Goal: Task Accomplishment & Management: Manage account settings

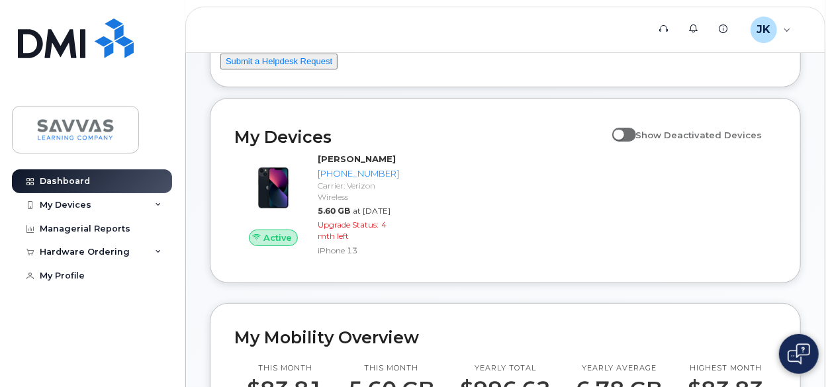
scroll to position [147, 0]
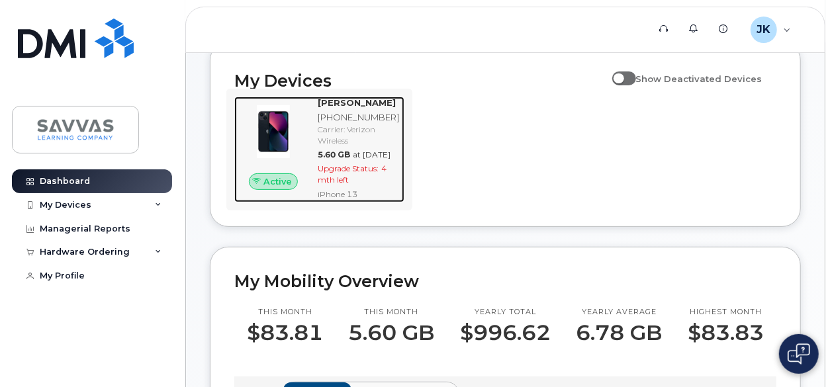
click at [258, 191] on div "Active" at bounding box center [273, 182] width 78 height 17
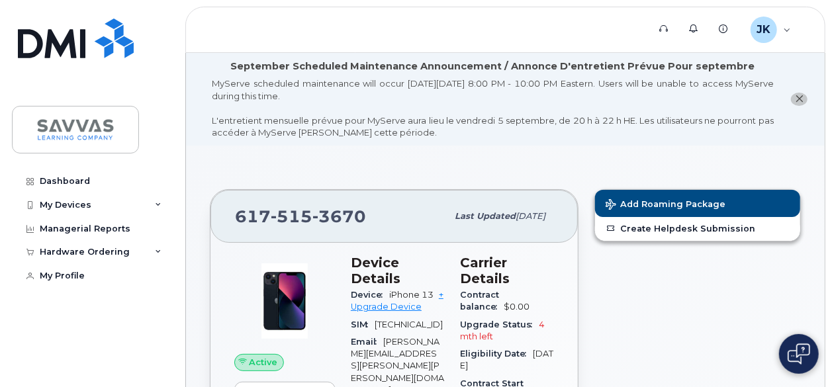
click at [800, 97] on icon "close notification" at bounding box center [799, 99] width 9 height 9
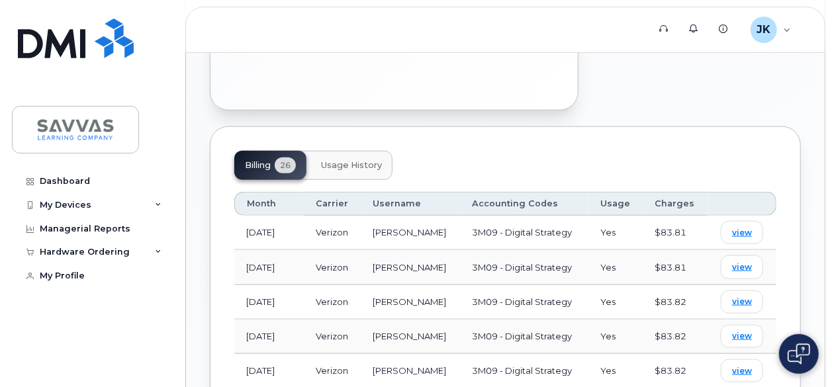
scroll to position [630, 0]
click at [374, 160] on span "Usage History" at bounding box center [351, 165] width 61 height 11
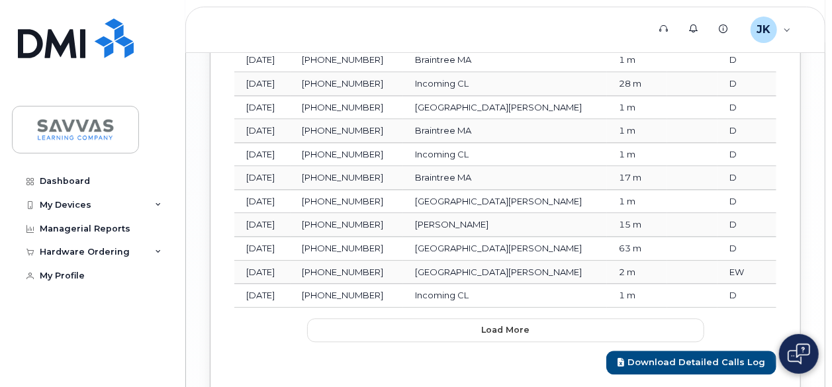
scroll to position [1489, 0]
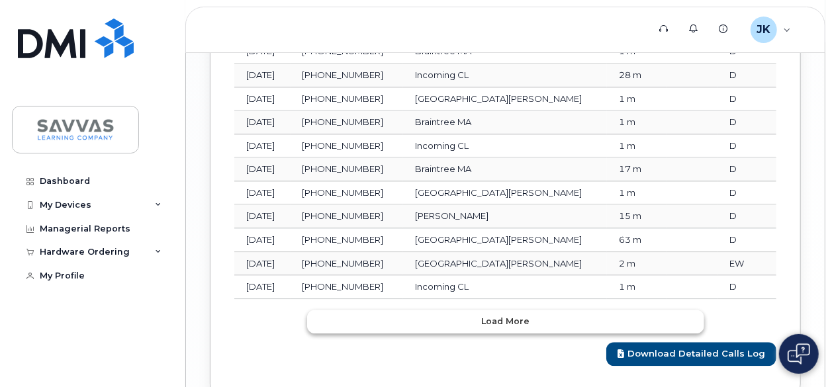
click at [513, 315] on span "Load more" at bounding box center [505, 321] width 48 height 13
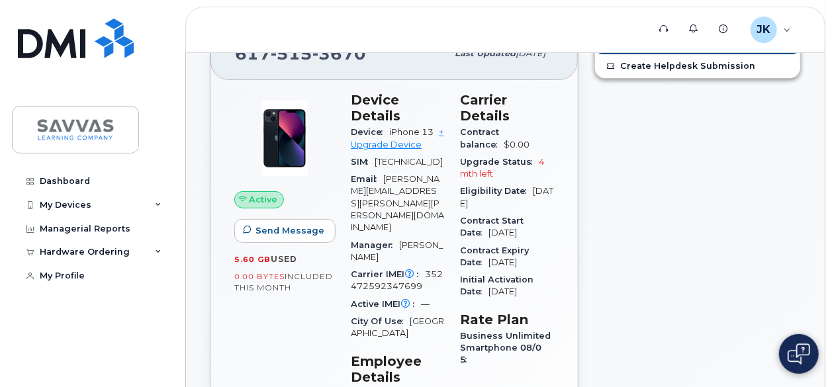
scroll to position [0, 0]
